Goal: Complete application form

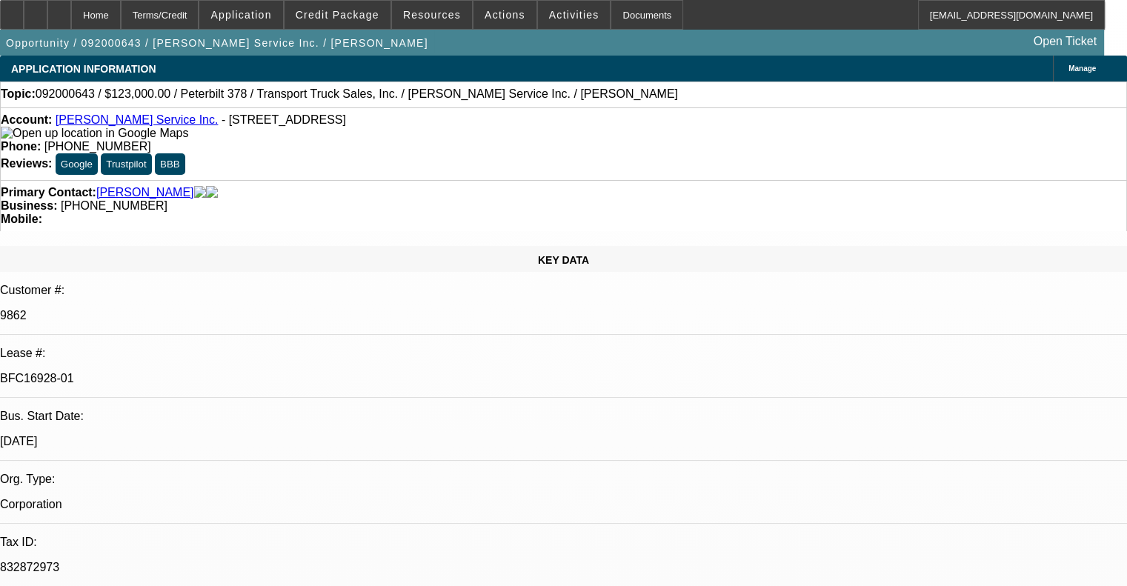
select select "0"
select select "2"
select select "0"
select select "6"
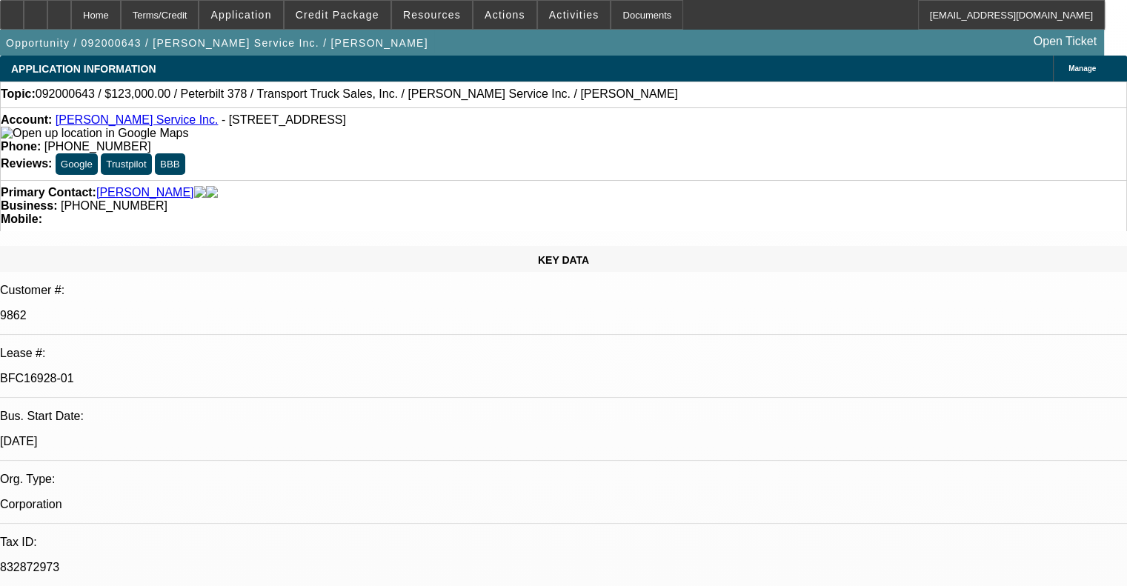
select select "0"
select select "2"
select select "0.1"
select select "4"
